Goal: Task Accomplishment & Management: Manage account settings

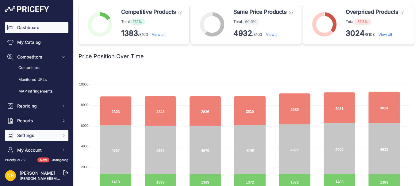
click at [30, 135] on span "Settings" at bounding box center [37, 135] width 40 height 6
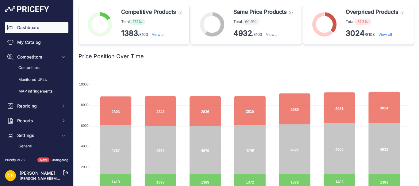
scroll to position [129, 0]
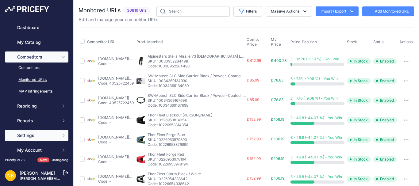
scroll to position [30, 0]
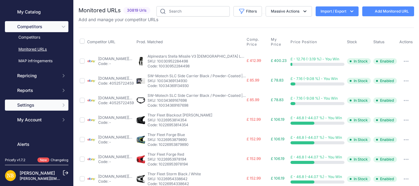
drag, startPoint x: 34, startPoint y: 109, endPoint x: 30, endPoint y: 107, distance: 4.8
click at [30, 107] on span "Settings" at bounding box center [37, 105] width 40 height 6
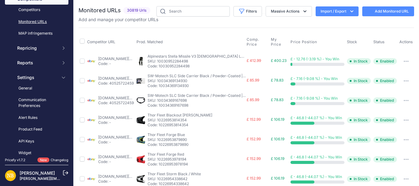
scroll to position [61, 0]
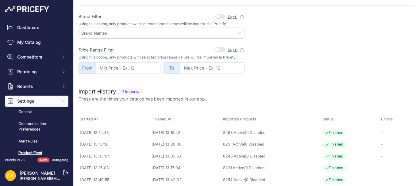
scroll to position [206, 0]
